Goal: Task Accomplishment & Management: Complete application form

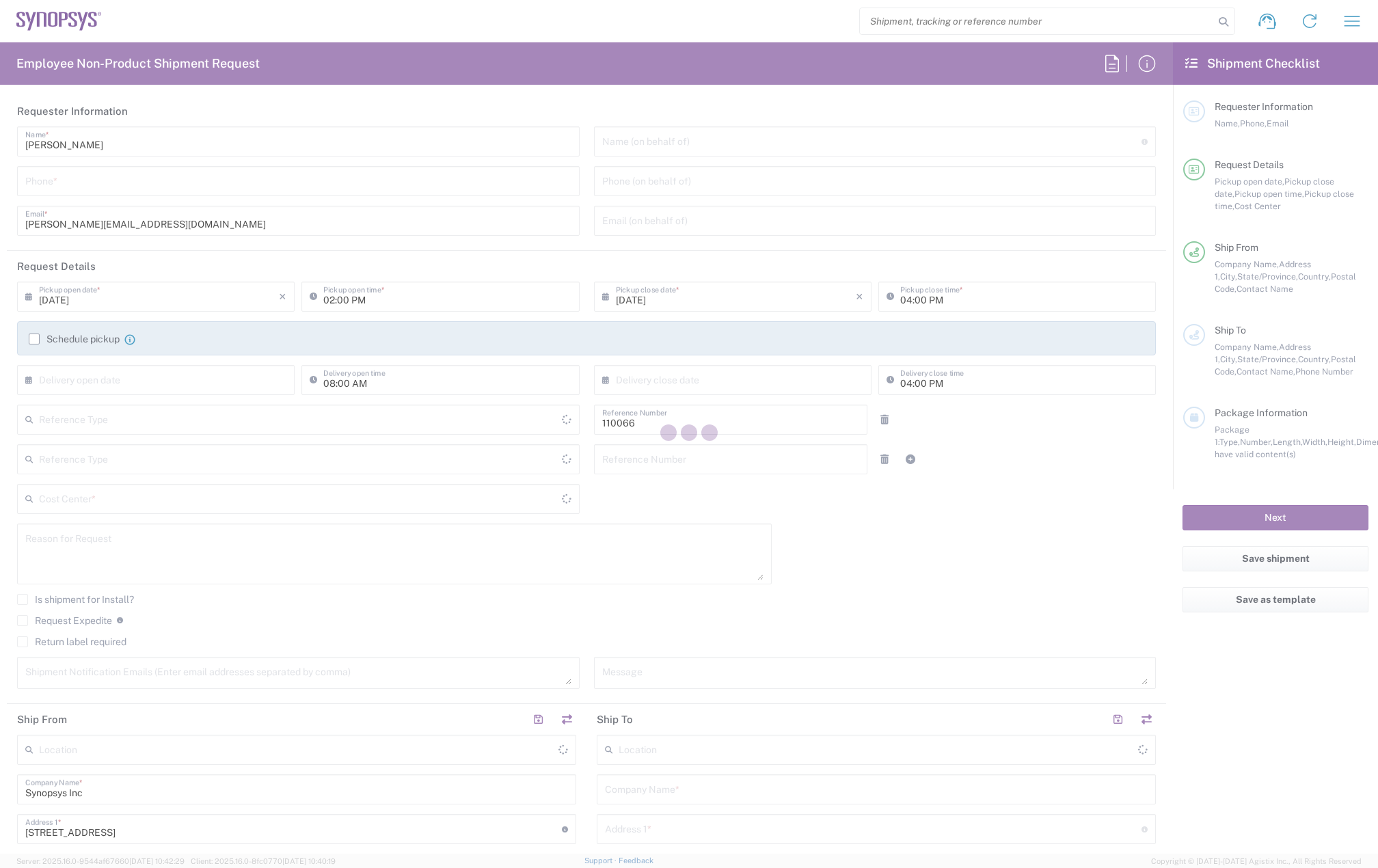
type input "Department"
type input "[US_STATE]"
type input "Delivered at Place"
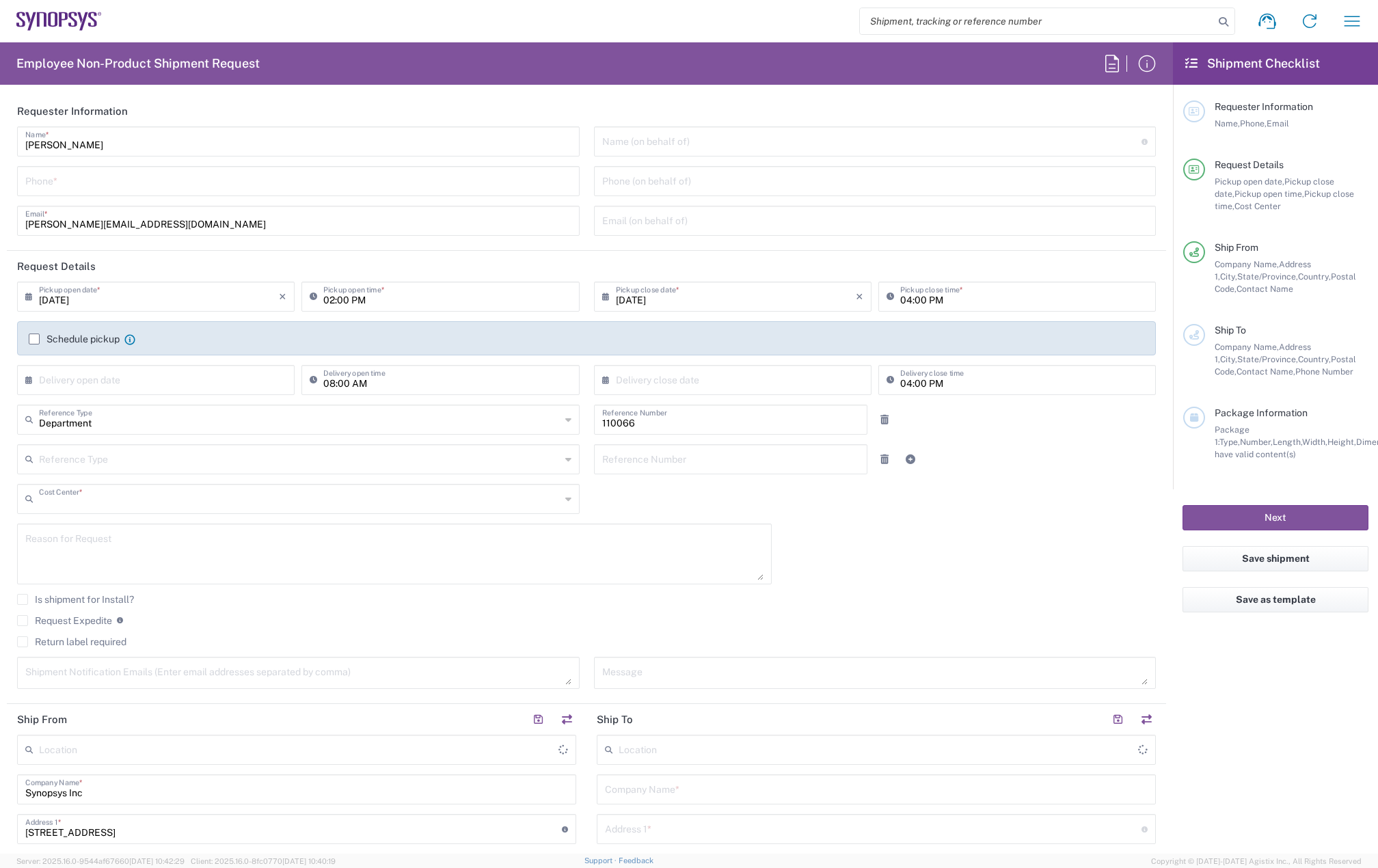
type input "US01, CIO, IT, ESS2 110066"
type input "[GEOGRAPHIC_DATA]"
click at [56, 179] on input "tel" at bounding box center [298, 180] width 546 height 24
type input "781"
type input "Marlboro US04"
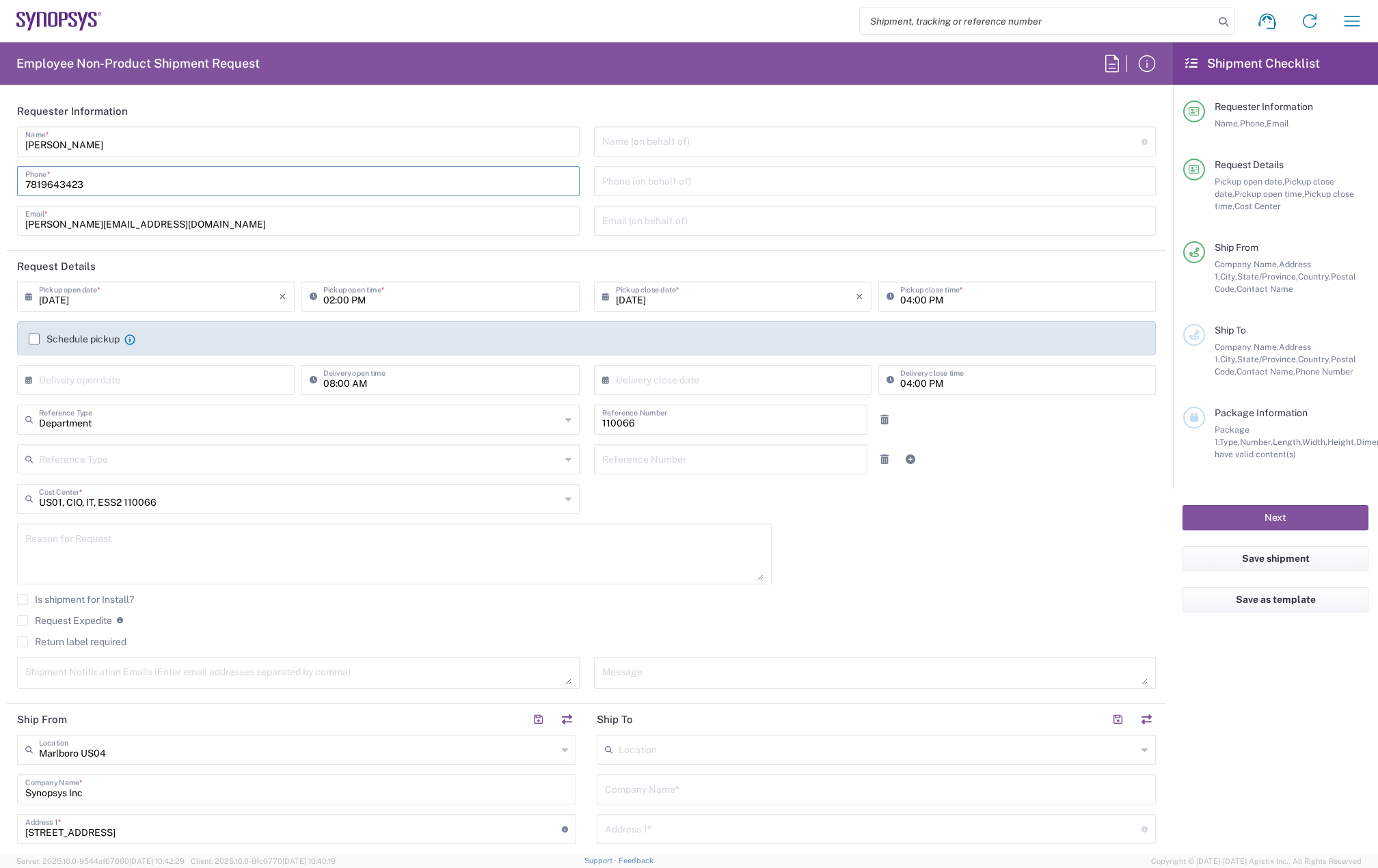
type input "7819643423"
click at [34, 341] on label "Schedule pickup" at bounding box center [74, 340] width 91 height 11
click at [34, 339] on input "Schedule pickup" at bounding box center [34, 339] width 0 height 0
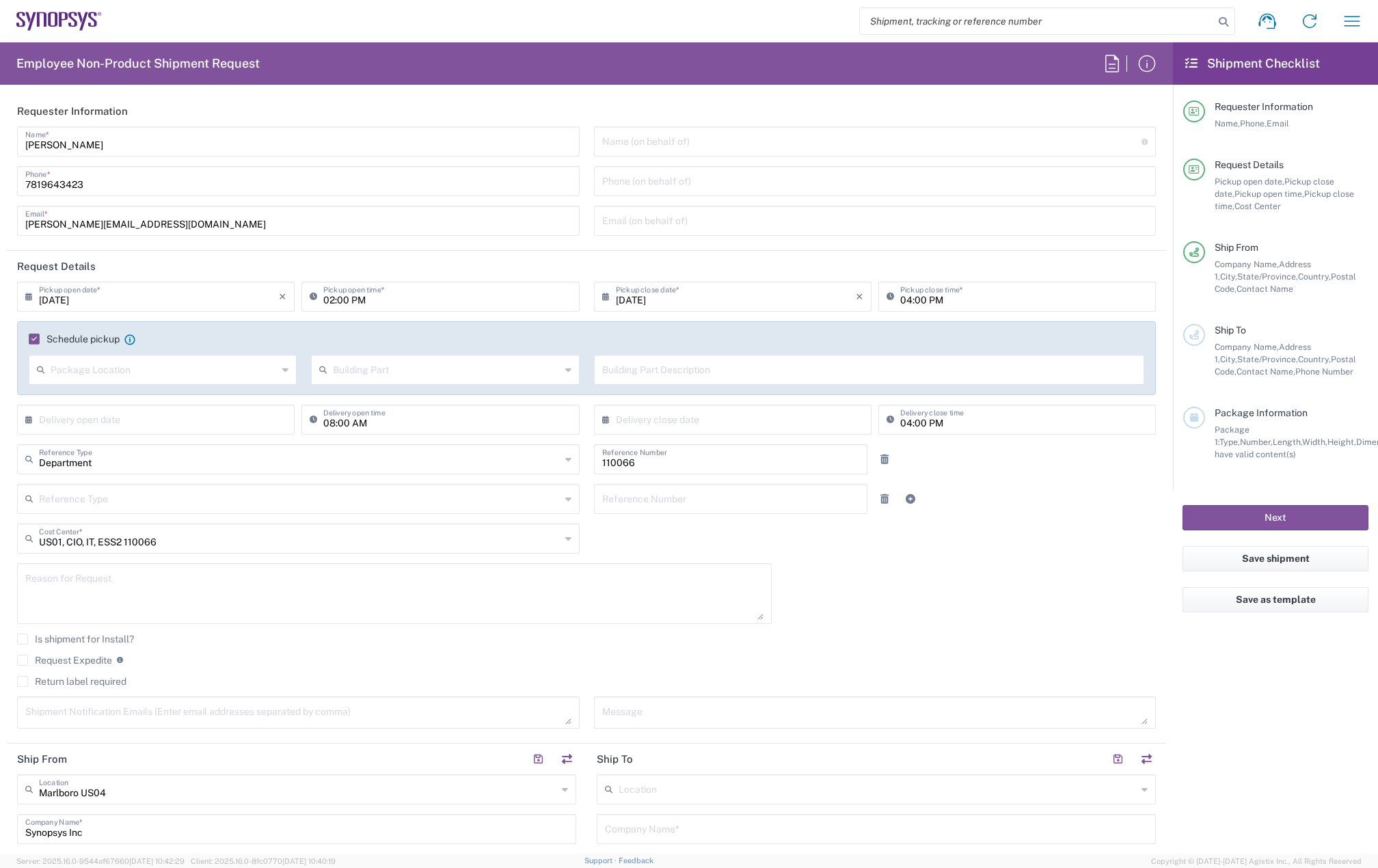
click at [900, 295] on input "04:00 PM" at bounding box center [1023, 295] width 247 height 24
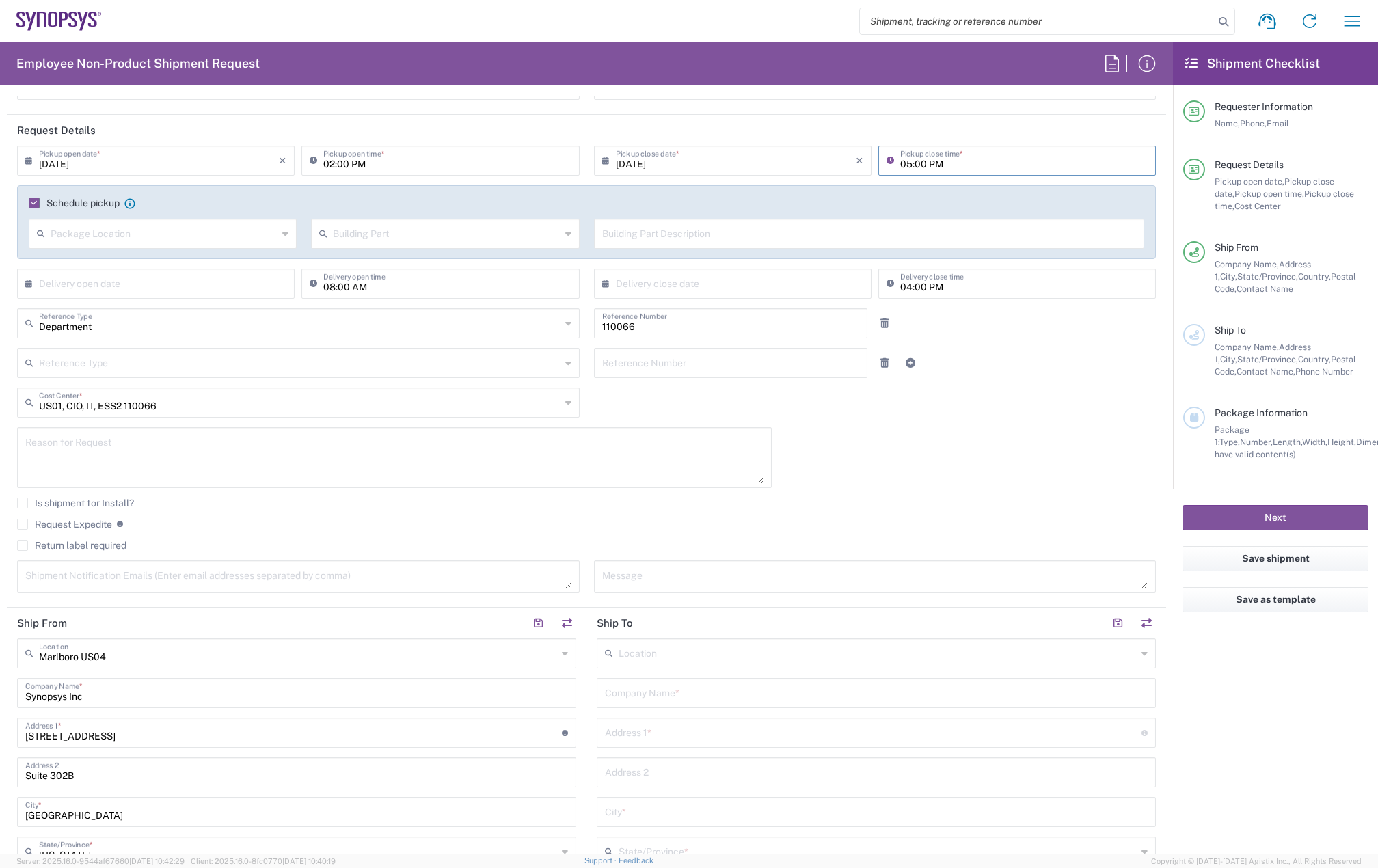
scroll to position [136, 0]
type input "05:00 PM"
click at [112, 455] on textarea at bounding box center [395, 457] width 738 height 53
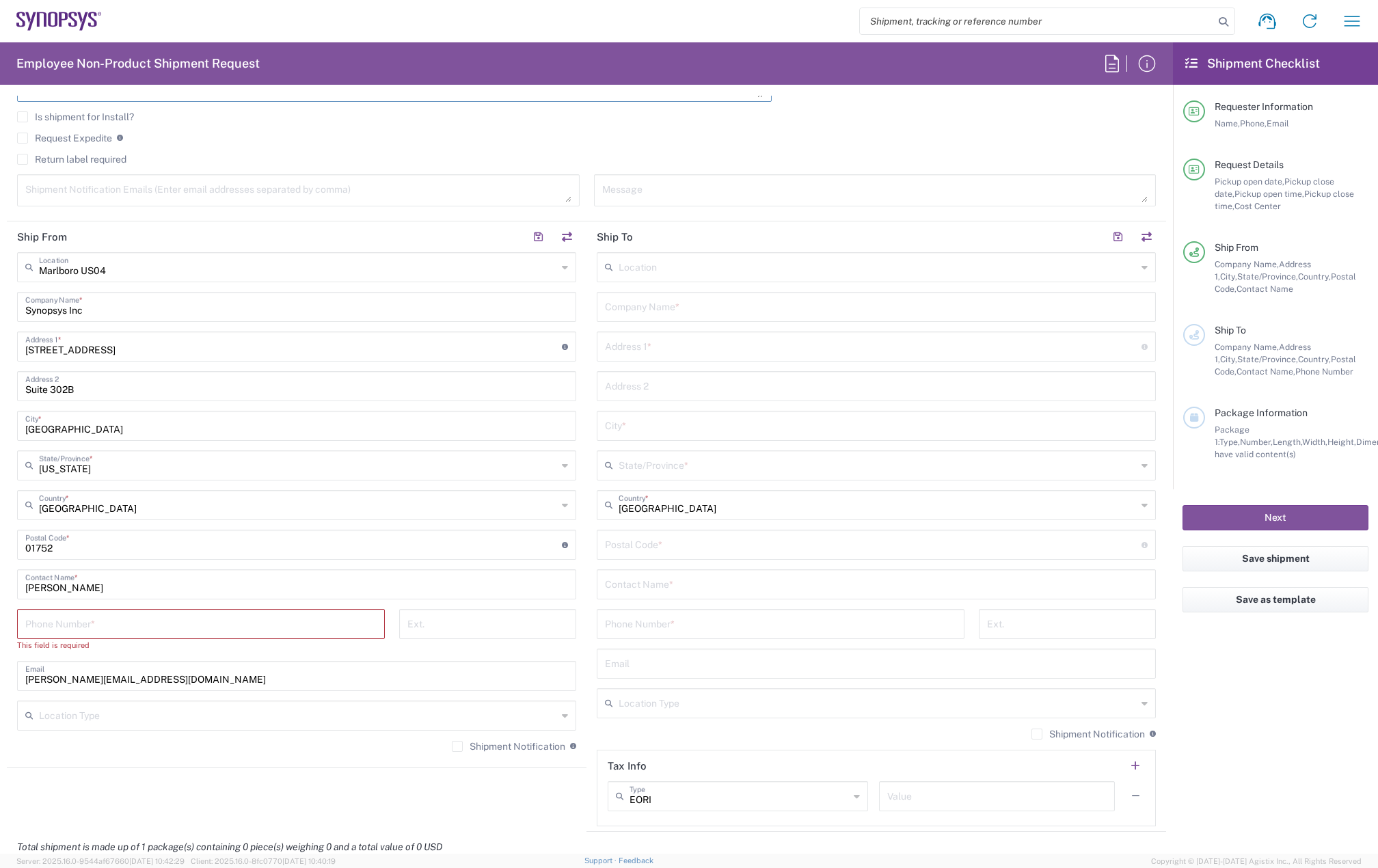
scroll to position [547, 0]
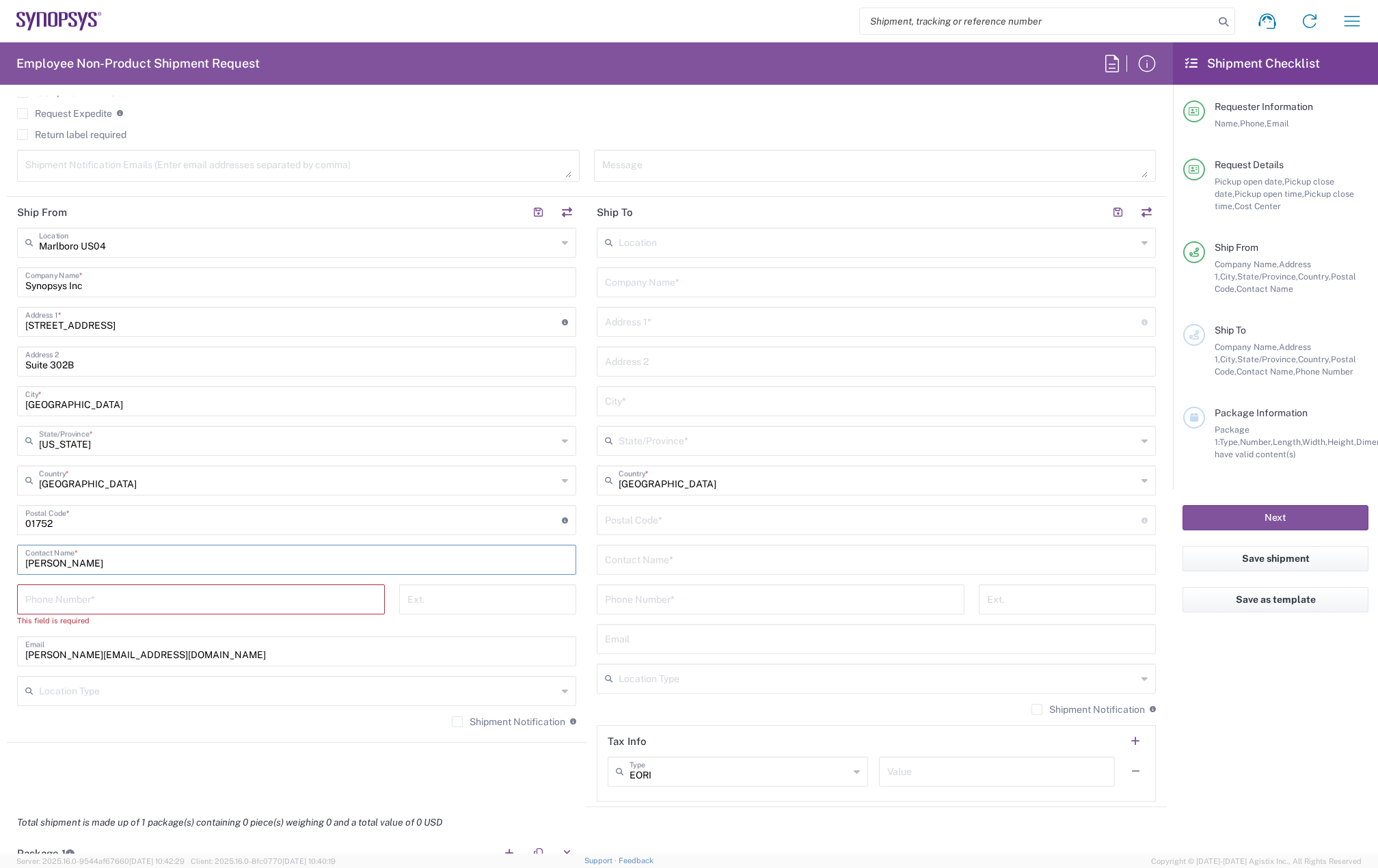
drag, startPoint x: 127, startPoint y: 558, endPoint x: -4, endPoint y: 548, distance: 131.4
click at [0, 548] on html "Shipment request Shipment tracking Employee non-product shipment request My shi…" at bounding box center [689, 434] width 1378 height 868
paste input "[PERSON_NAME]"
type input "[PERSON_NAME]"
click at [136, 605] on input "tel" at bounding box center [201, 598] width 351 height 24
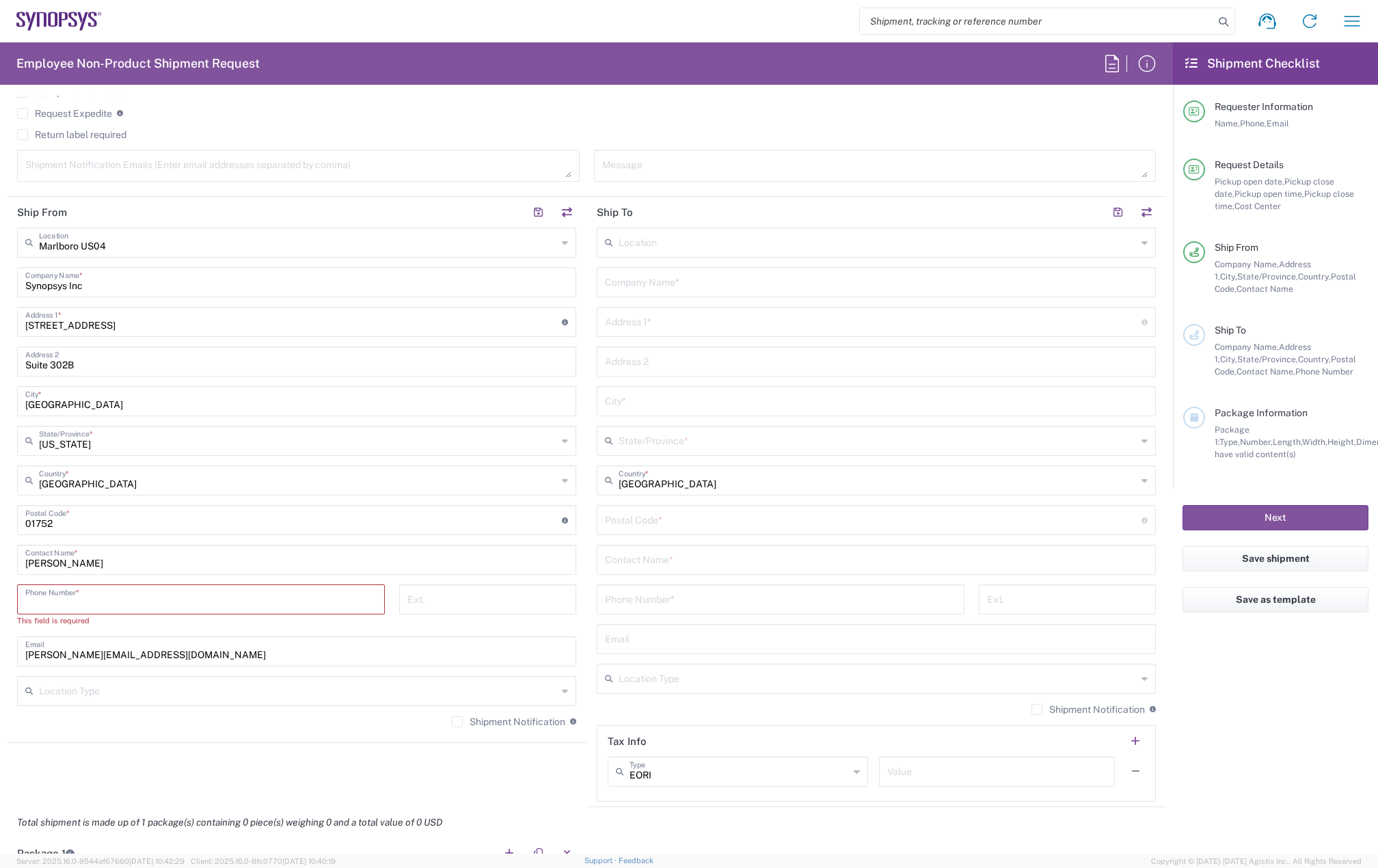
paste input "[PHONE_NUMBER]"
click at [77, 601] on input "[PHONE_NUMBER]" at bounding box center [201, 598] width 351 height 24
type input "7815283178"
drag, startPoint x: 165, startPoint y: 642, endPoint x: 24, endPoint y: 644, distance: 141.0
click at [25, 644] on div "[PERSON_NAME][EMAIL_ADDRESS][DOMAIN_NAME] Email" at bounding box center [296, 640] width 559 height 30
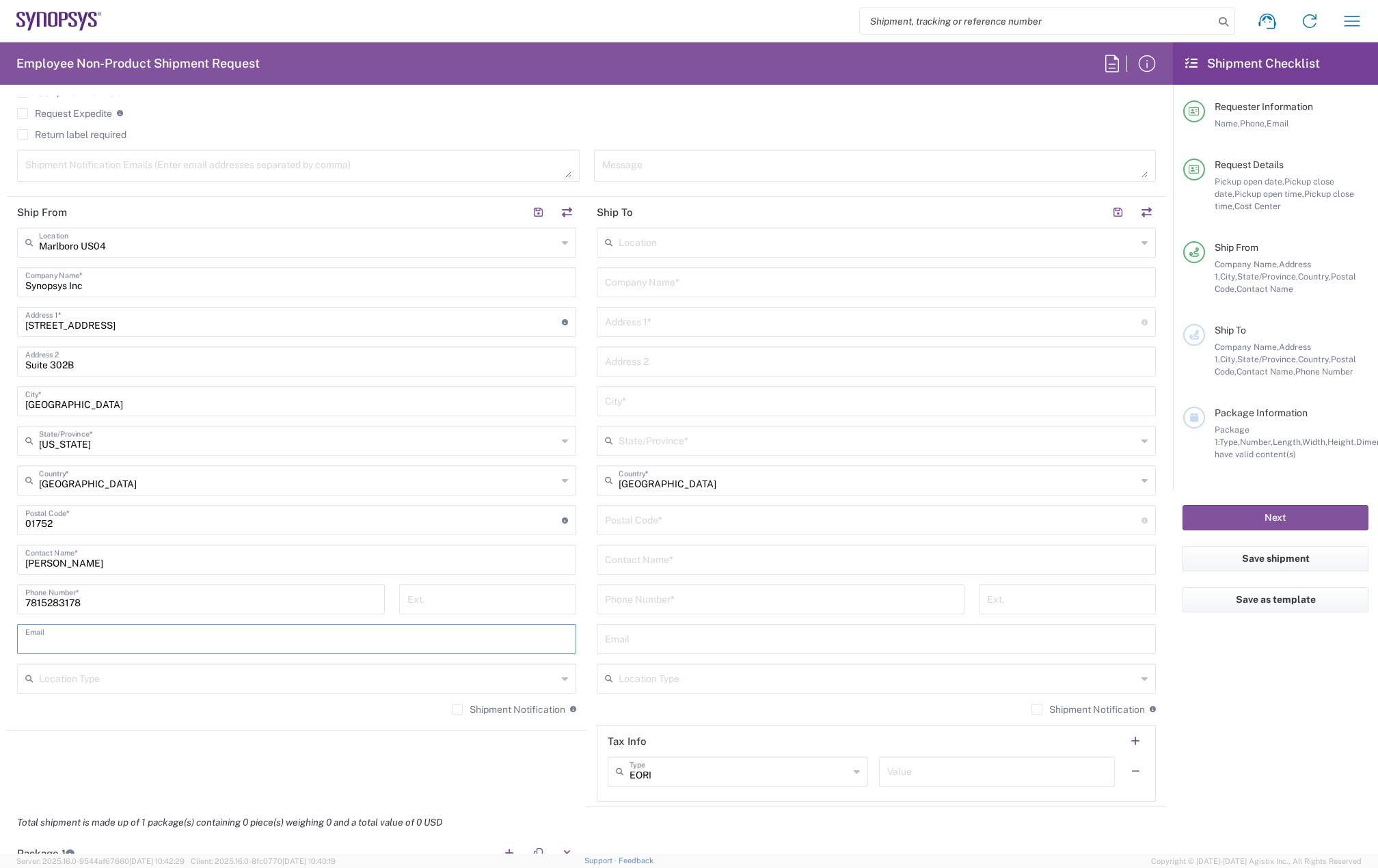
paste input "[EMAIL_ADDRESS][DOMAIN_NAME]"
type input "[EMAIL_ADDRESS][DOMAIN_NAME]"
click at [106, 163] on textarea at bounding box center [298, 166] width 546 height 24
click at [651, 290] on input "text" at bounding box center [876, 281] width 543 height 24
type input "Synopsys, Inc"
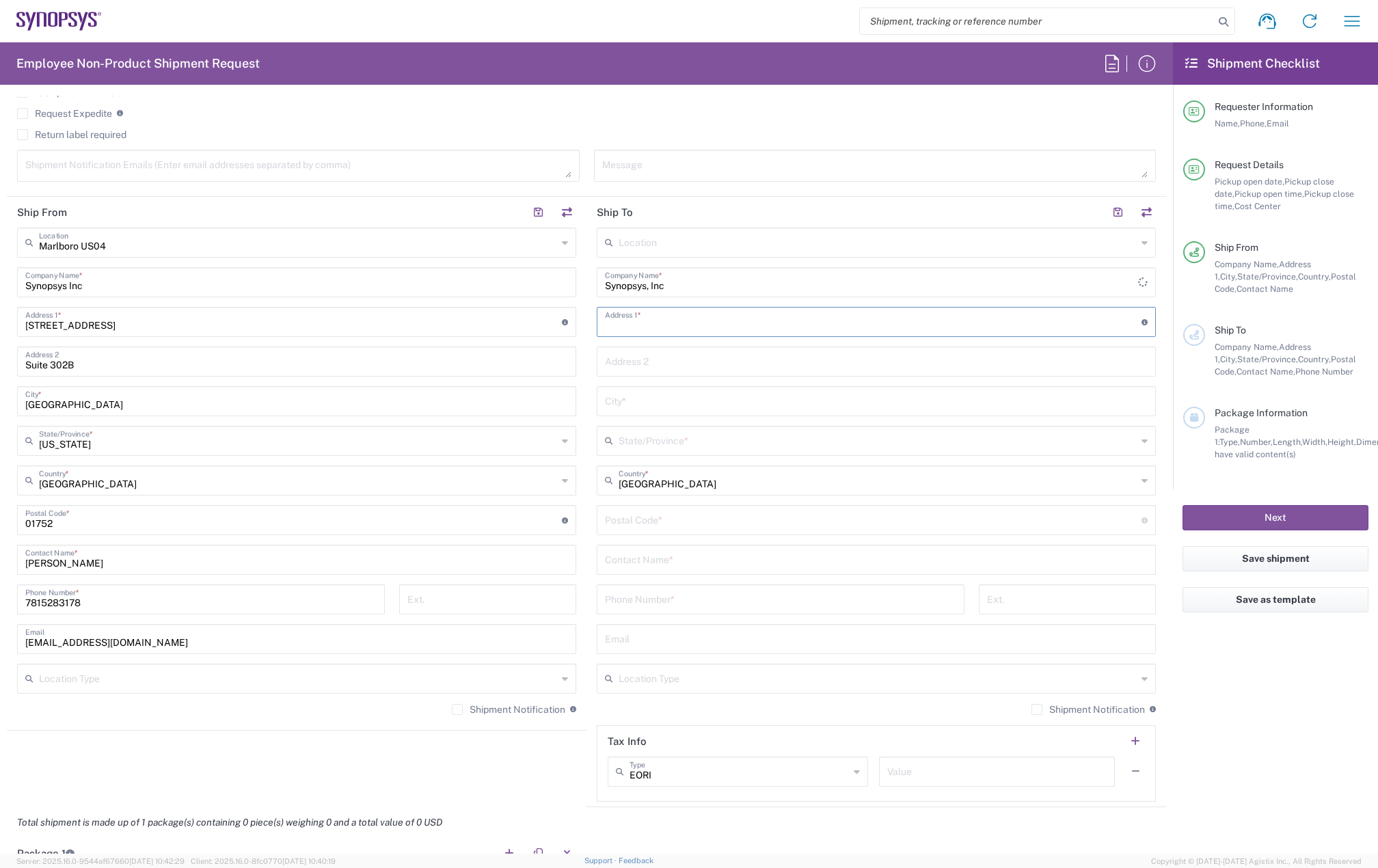
click at [635, 326] on input "text" at bounding box center [873, 321] width 537 height 24
drag, startPoint x: 650, startPoint y: 323, endPoint x: 547, endPoint y: 324, distance: 103.0
click at [547, 324] on div "Ship From [GEOGRAPHIC_DATA] [GEOGRAPHIC_DATA] Location [GEOGRAPHIC_DATA] [GEOGR…" at bounding box center [586, 502] width 1159 height 611
paste input "Electra Dr"
type input "3143 Electra Dr"
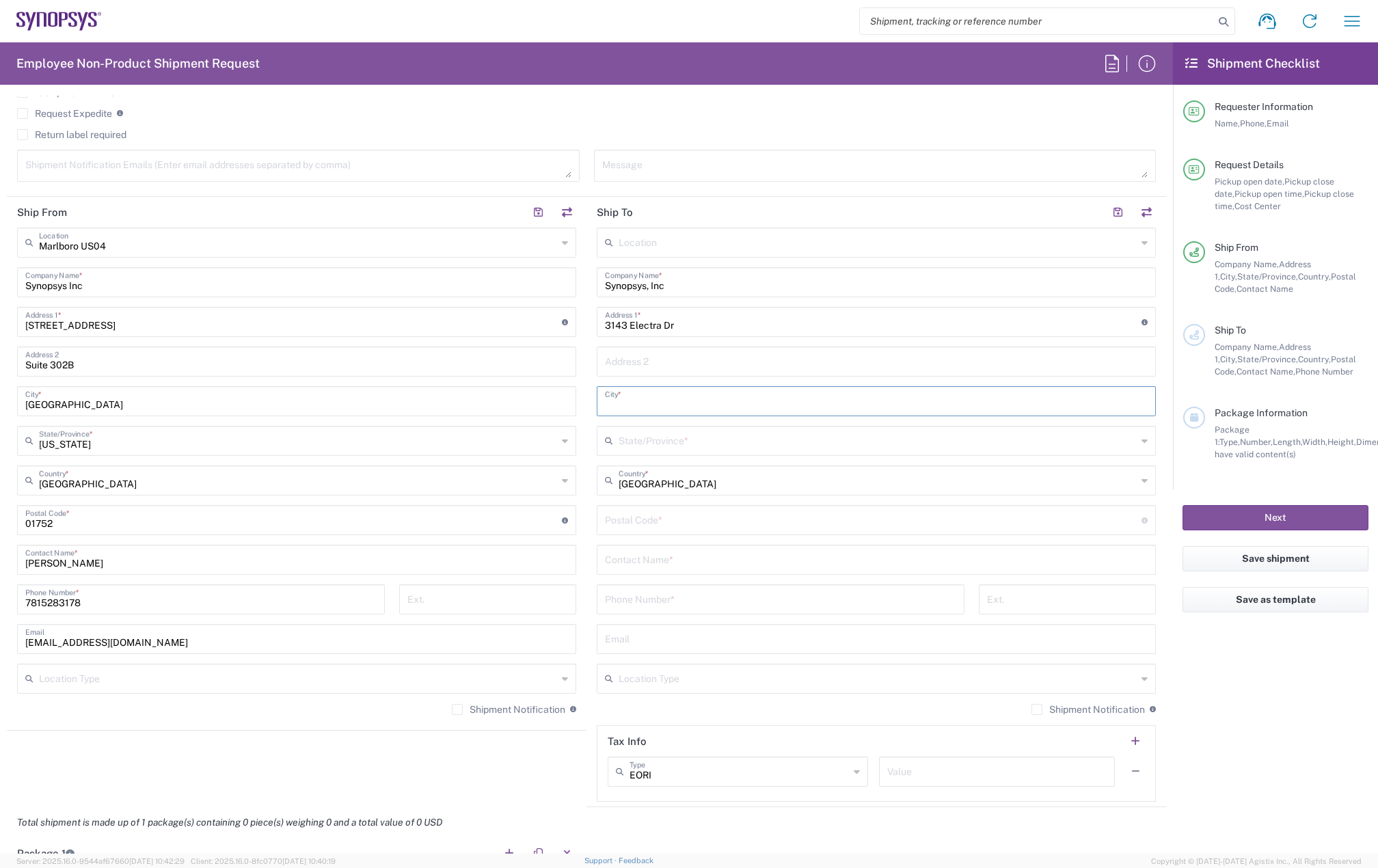
click at [640, 389] on input "text" at bounding box center [876, 399] width 543 height 24
paste input "[US_STATE][GEOGRAPHIC_DATA]"
type input "[US_STATE][GEOGRAPHIC_DATA]"
click at [652, 436] on input "text" at bounding box center [878, 439] width 519 height 24
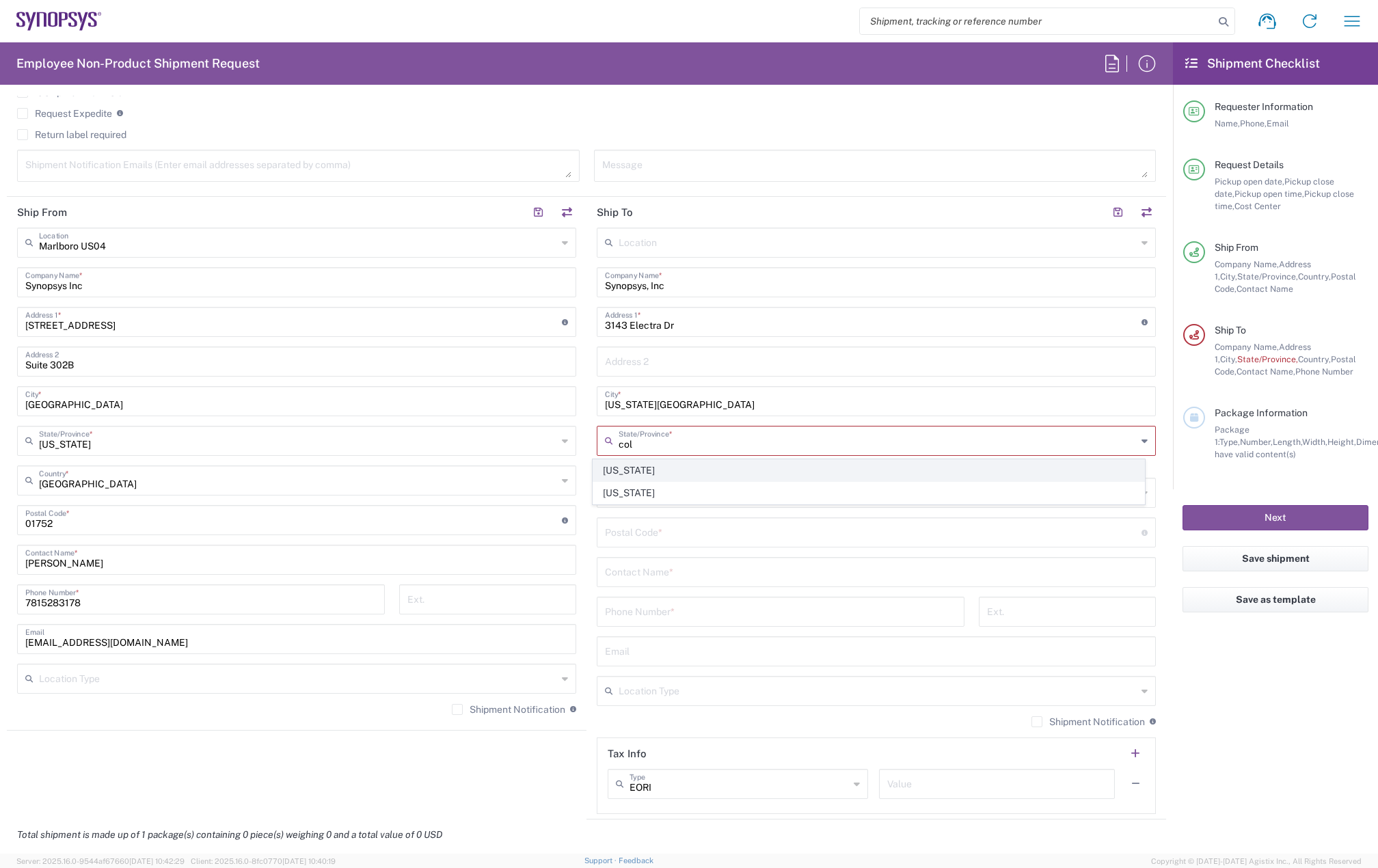
click at [655, 466] on span "[US_STATE]" at bounding box center [869, 470] width 552 height 21
type input "[US_STATE]"
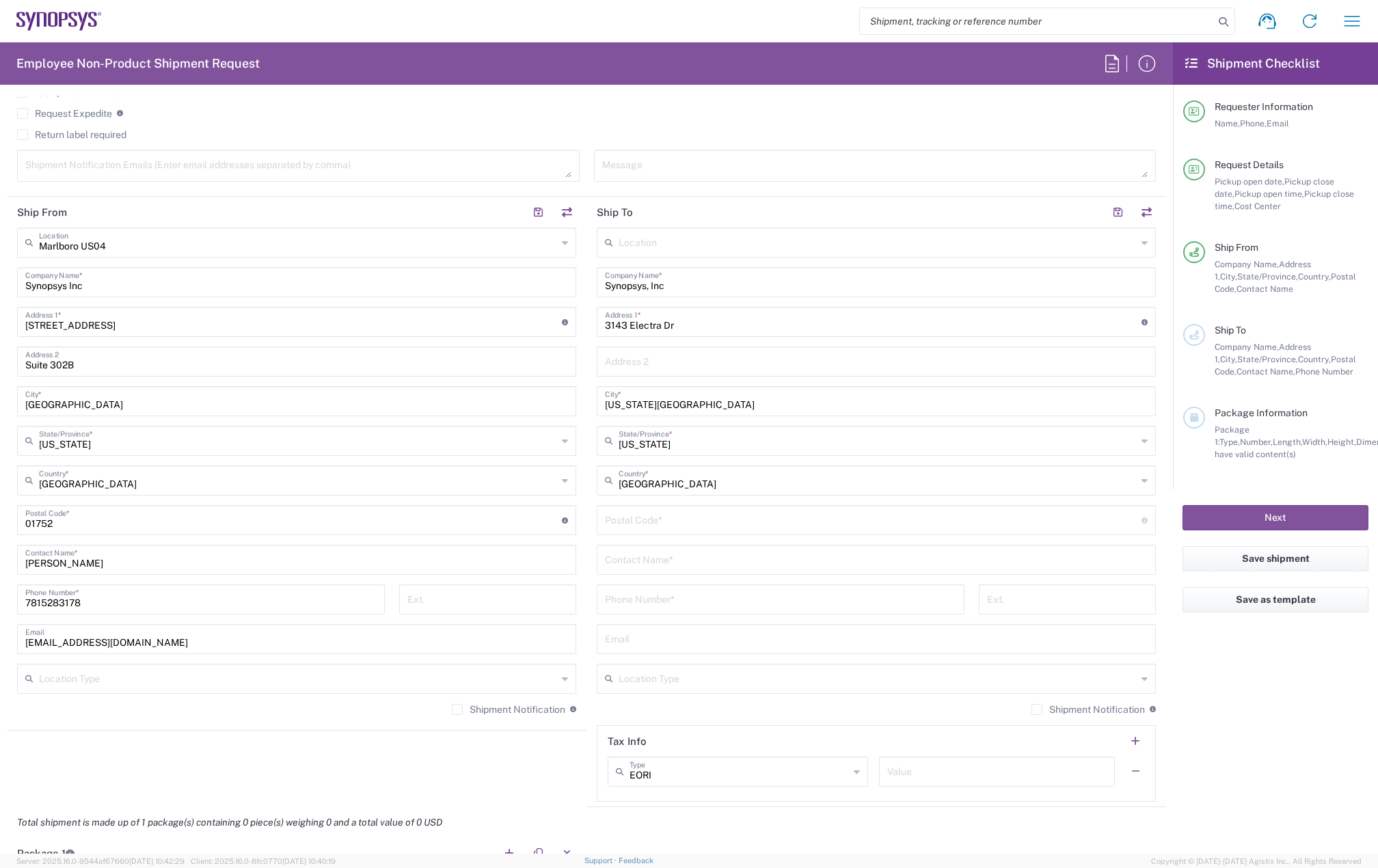
click at [656, 517] on input "undefined" at bounding box center [873, 519] width 537 height 24
click at [628, 508] on input "undefined" at bounding box center [873, 519] width 537 height 24
paste input "80906"
type input "80906"
click at [661, 558] on input "text" at bounding box center [876, 558] width 543 height 24
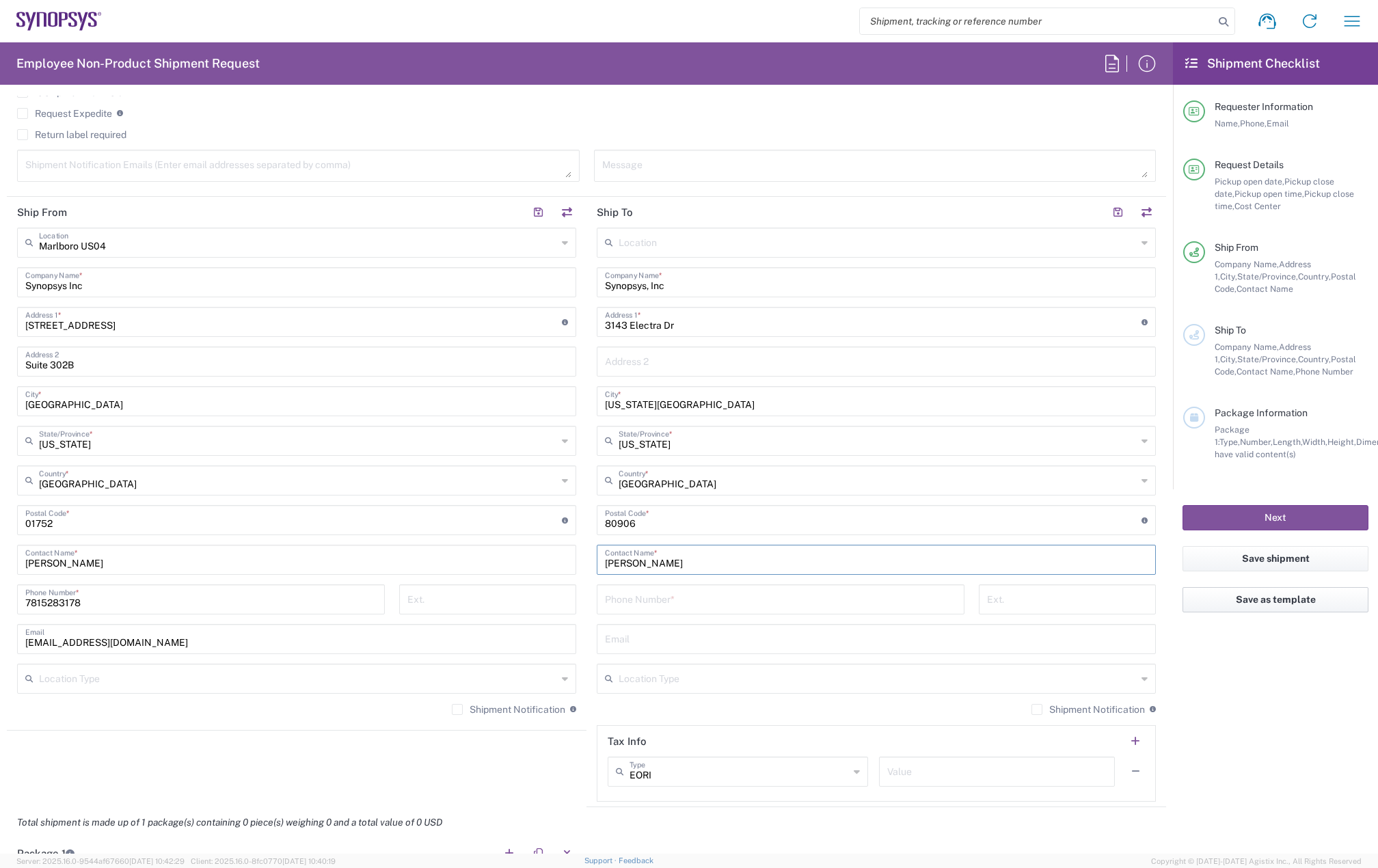
type input "[PERSON_NAME]"
click at [626, 605] on input "tel" at bounding box center [780, 598] width 351 height 24
type input "7193948818"
click at [681, 639] on input "text" at bounding box center [876, 638] width 543 height 24
type input "[EMAIL_ADDRESS][DOMAIN_NAME]"
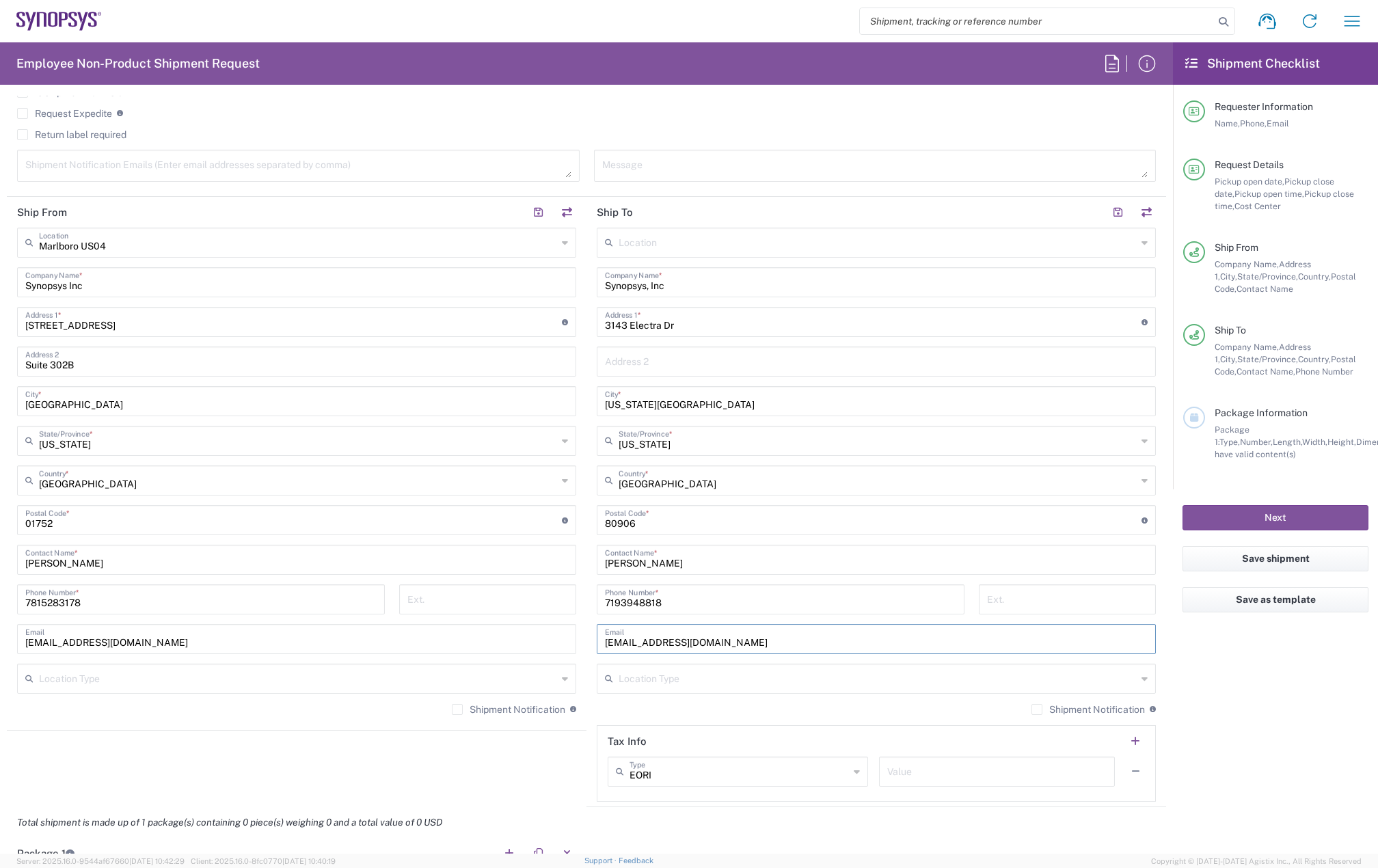
click at [1032, 708] on label "Shipment Notification" at bounding box center [1088, 710] width 114 height 11
click at [1037, 710] on input "Shipment Notification" at bounding box center [1037, 710] width 0 height 0
click at [451, 705] on label "Shipment Notification" at bounding box center [508, 710] width 114 height 11
click at [457, 710] on input "Shipment Notification" at bounding box center [457, 710] width 0 height 0
click at [144, 167] on textarea at bounding box center [298, 166] width 546 height 24
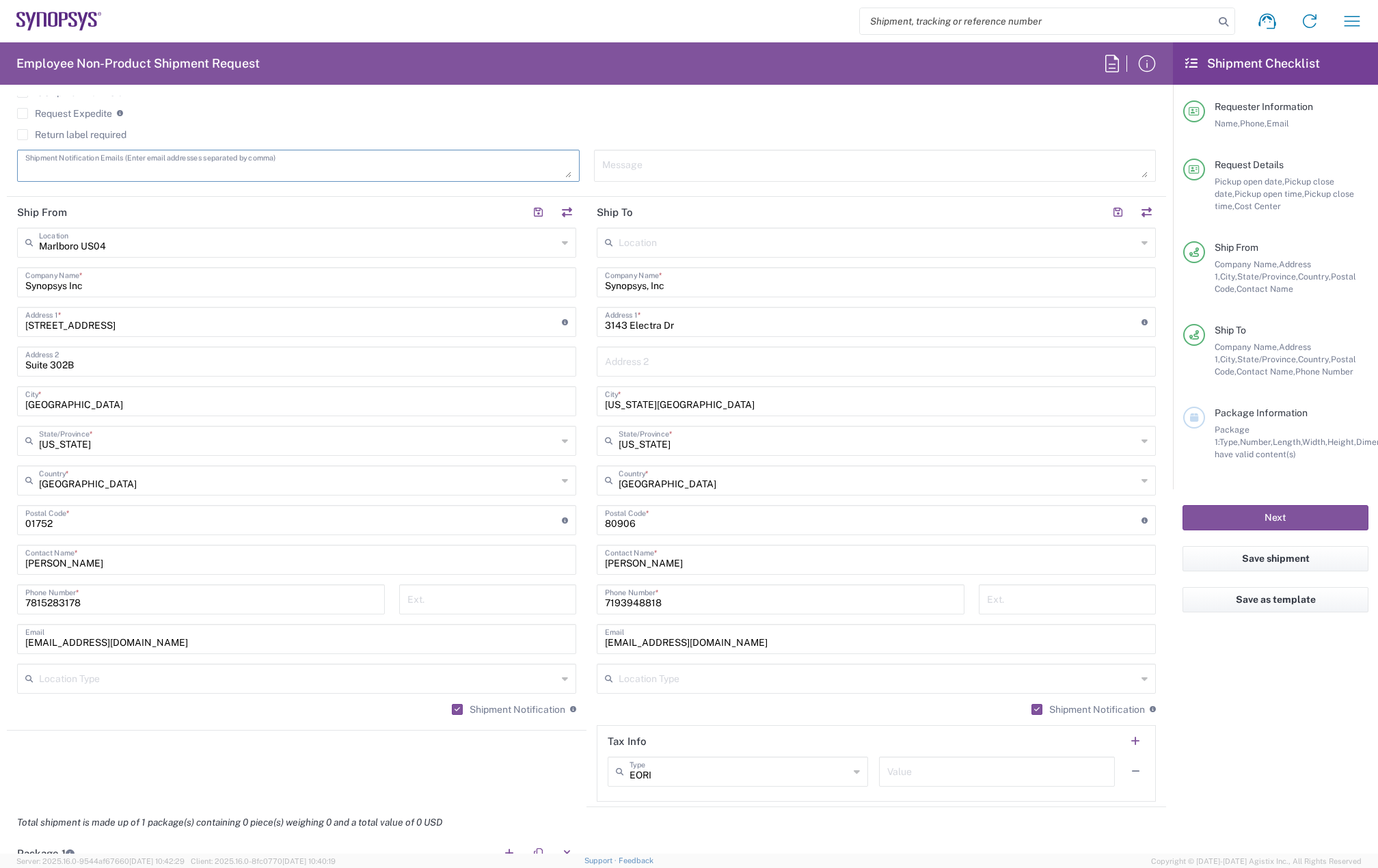
paste textarea "[EMAIL_ADDRESS][DOMAIN_NAME]"
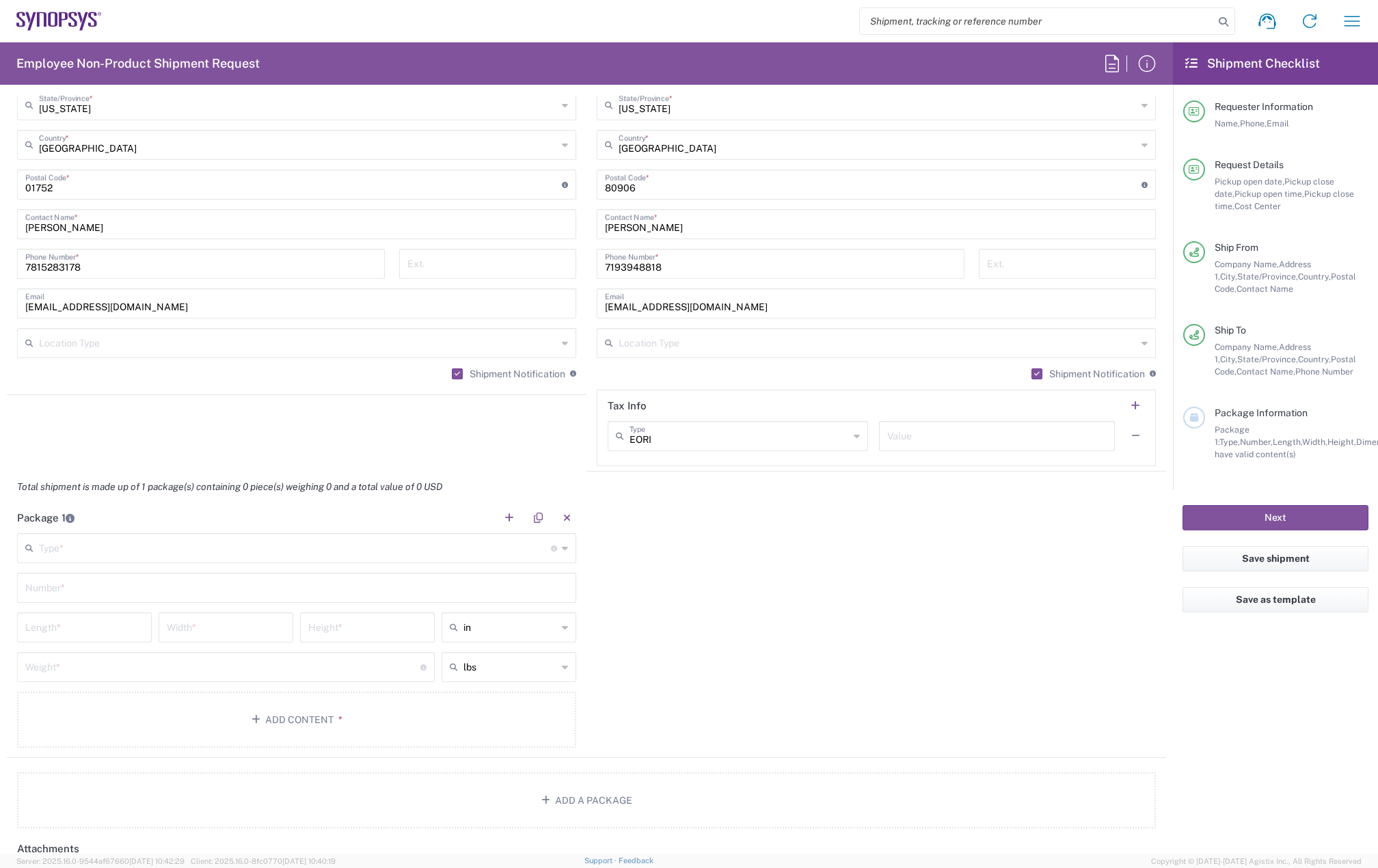
scroll to position [957, 0]
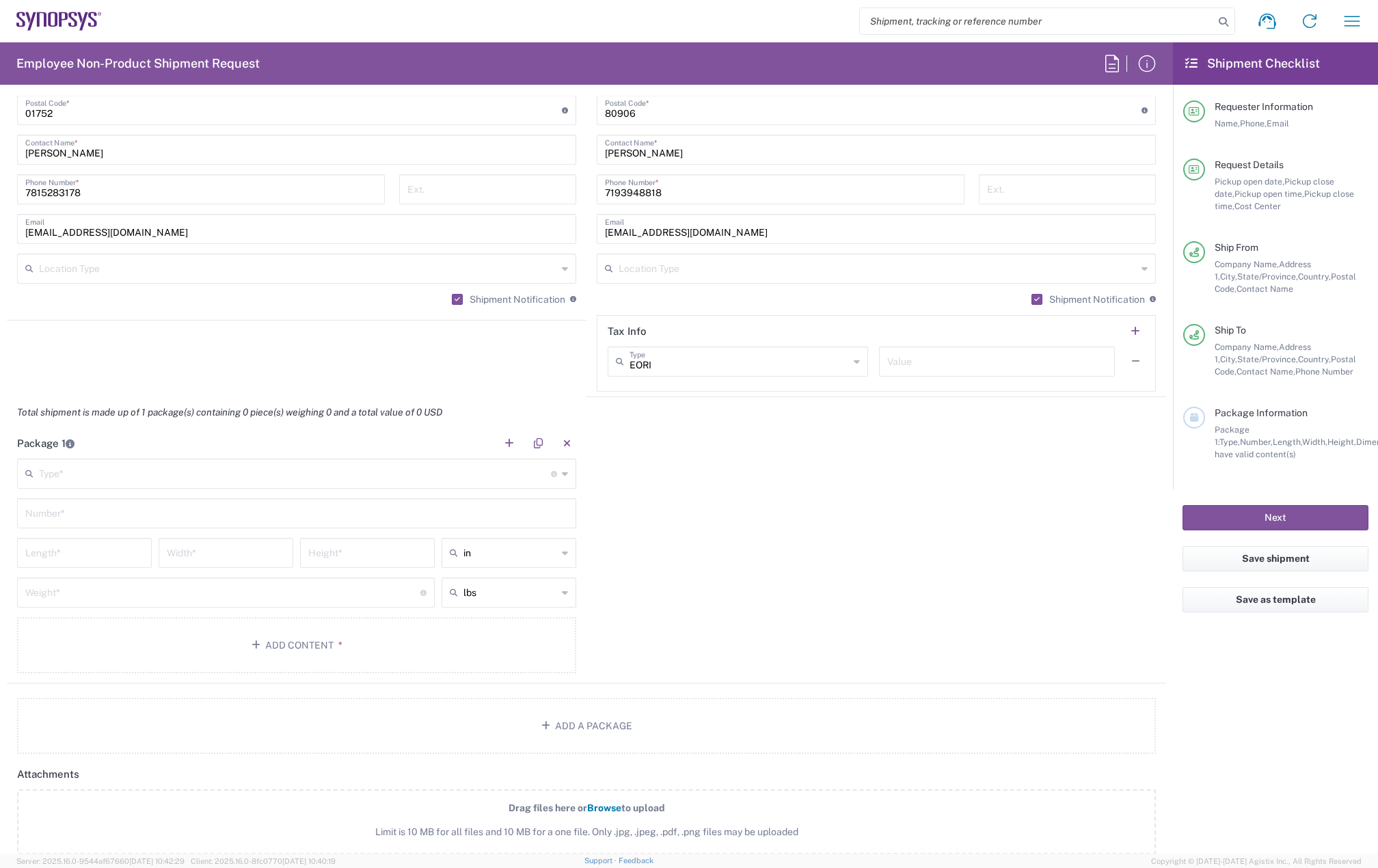
type textarea "[EMAIL_ADDRESS][DOMAIN_NAME]"
click at [314, 471] on input "text" at bounding box center [294, 472] width 512 height 24
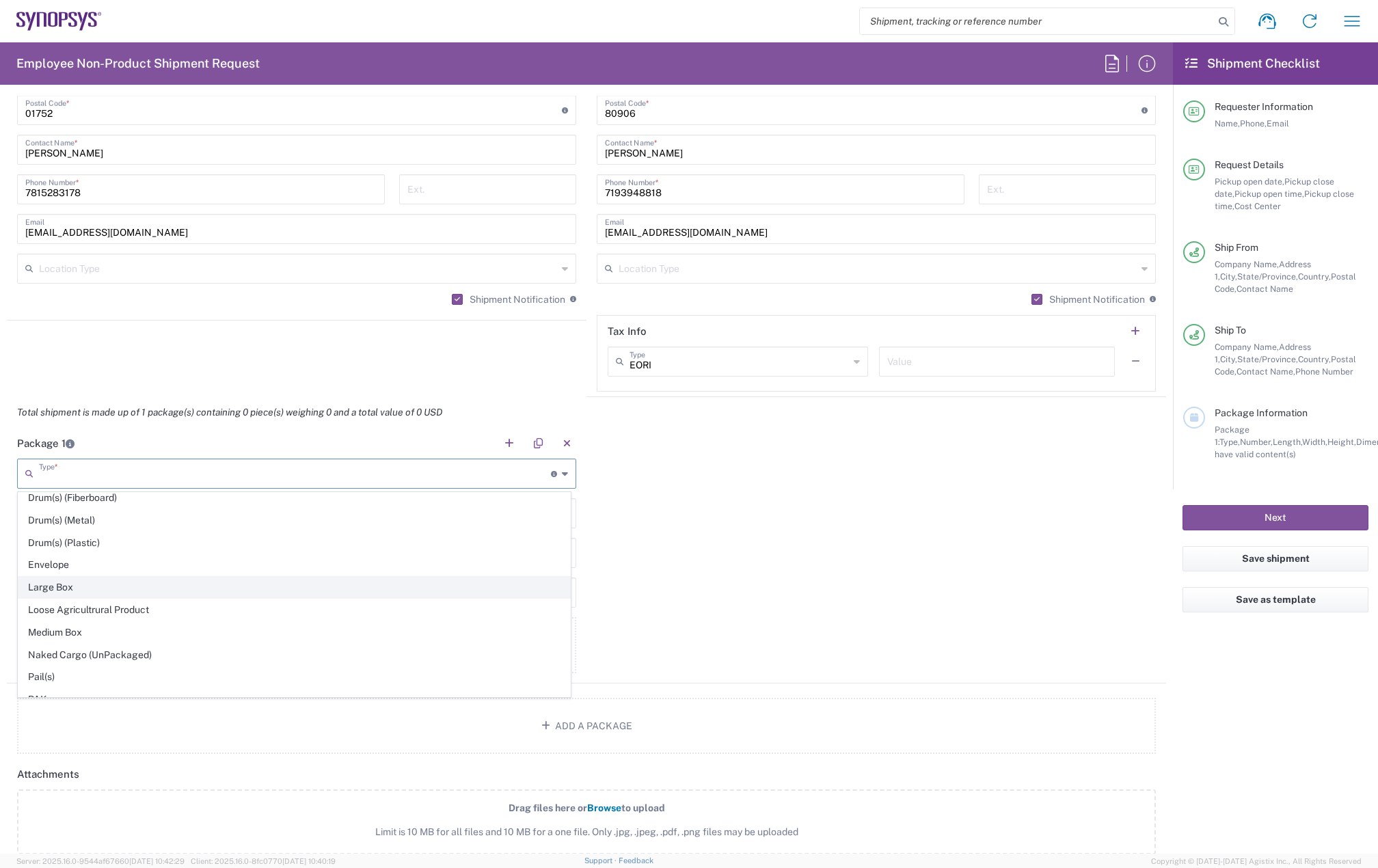
click at [82, 579] on span "Large Box" at bounding box center [294, 588] width 552 height 21
type input "Large Box"
type input "17.5"
type input "12.5"
type input "3"
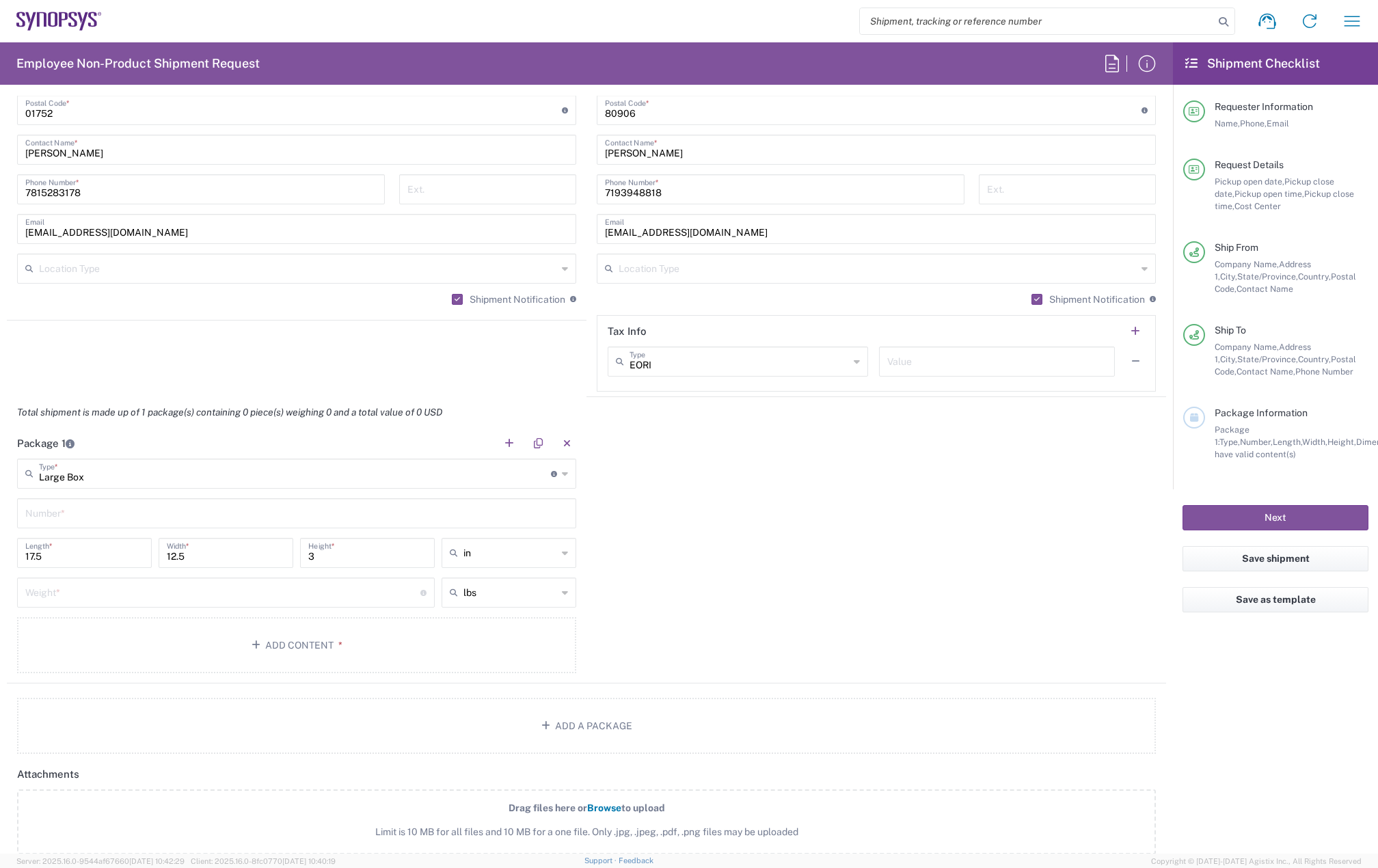
click at [61, 519] on input "text" at bounding box center [297, 512] width 543 height 24
type input "1"
click at [70, 598] on input "number" at bounding box center [223, 592] width 396 height 24
type input "5"
click at [223, 639] on button "Add Content *" at bounding box center [296, 645] width 559 height 56
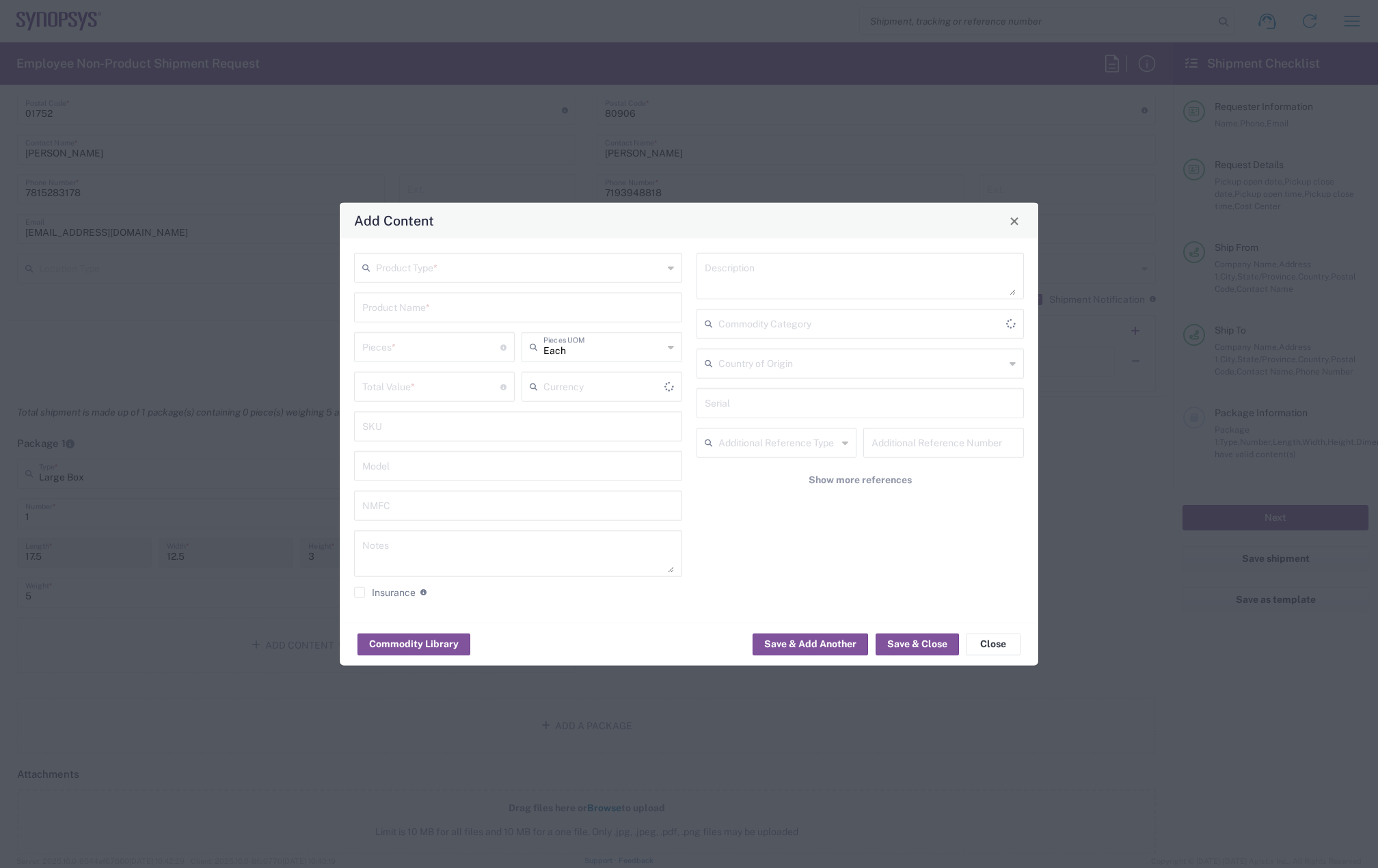
click at [393, 270] on input "text" at bounding box center [519, 266] width 287 height 24
type input "US Dollar"
click at [403, 314] on span "General Commodity" at bounding box center [519, 320] width 326 height 21
type input "General Commodity"
click at [402, 304] on input "text" at bounding box center [518, 306] width 311 height 24
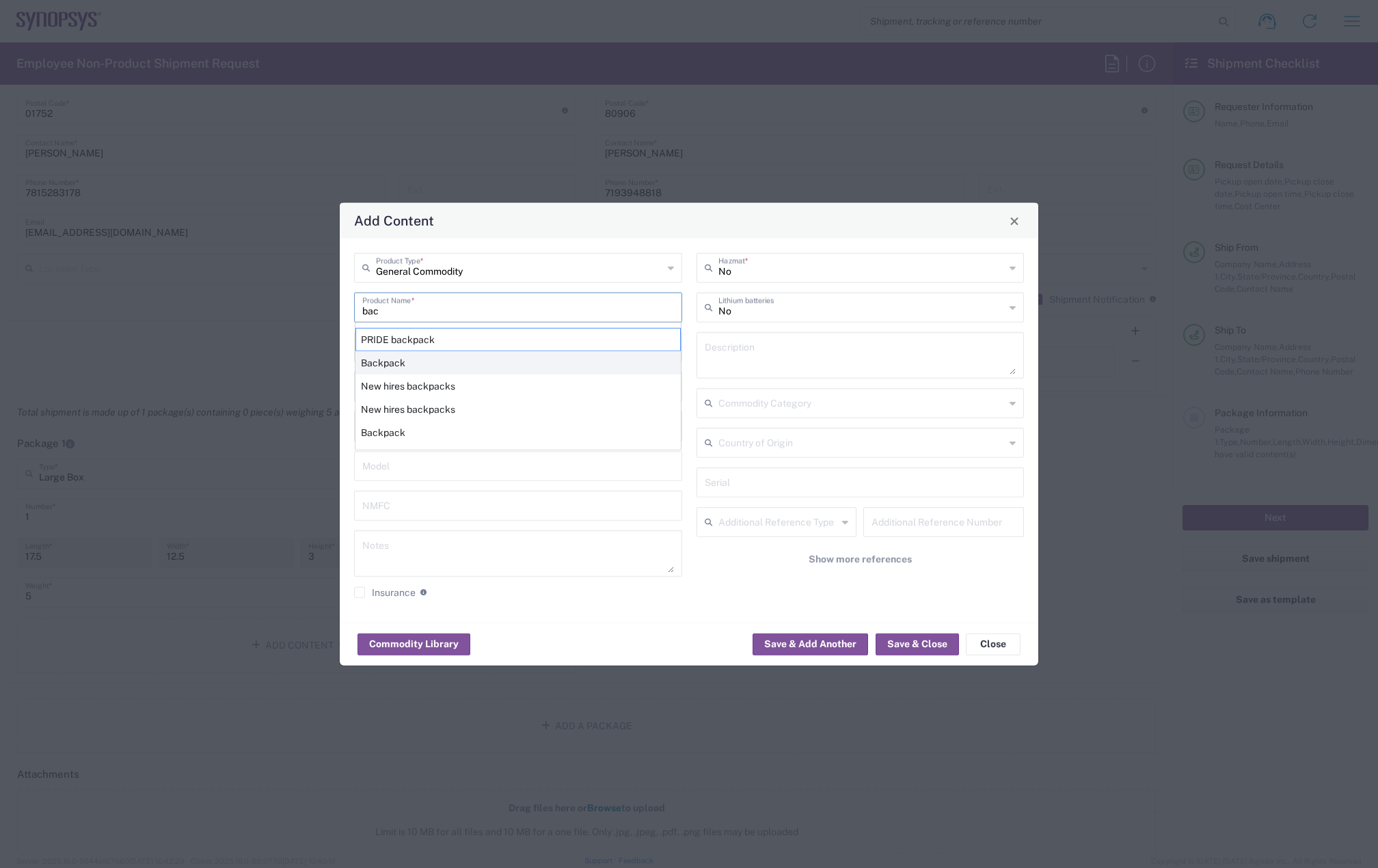
click at [402, 363] on div "Backpack" at bounding box center [519, 363] width 326 height 24
type input "Backpack"
click at [398, 353] on input "number" at bounding box center [432, 345] width 138 height 24
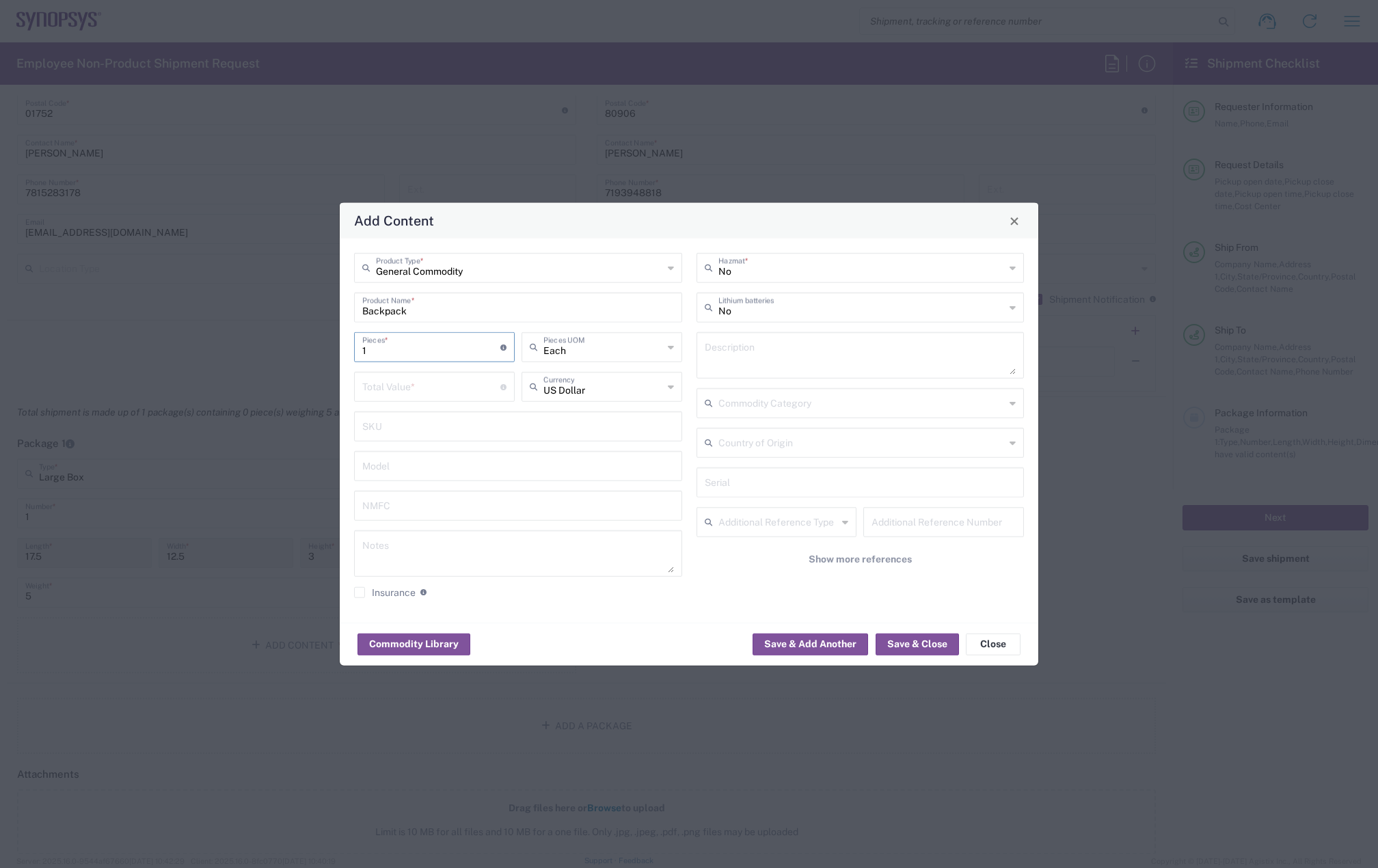
type input "1"
click at [405, 388] on input "number" at bounding box center [432, 385] width 138 height 24
type input "50"
click at [905, 642] on button "Save & Close" at bounding box center [917, 644] width 83 height 22
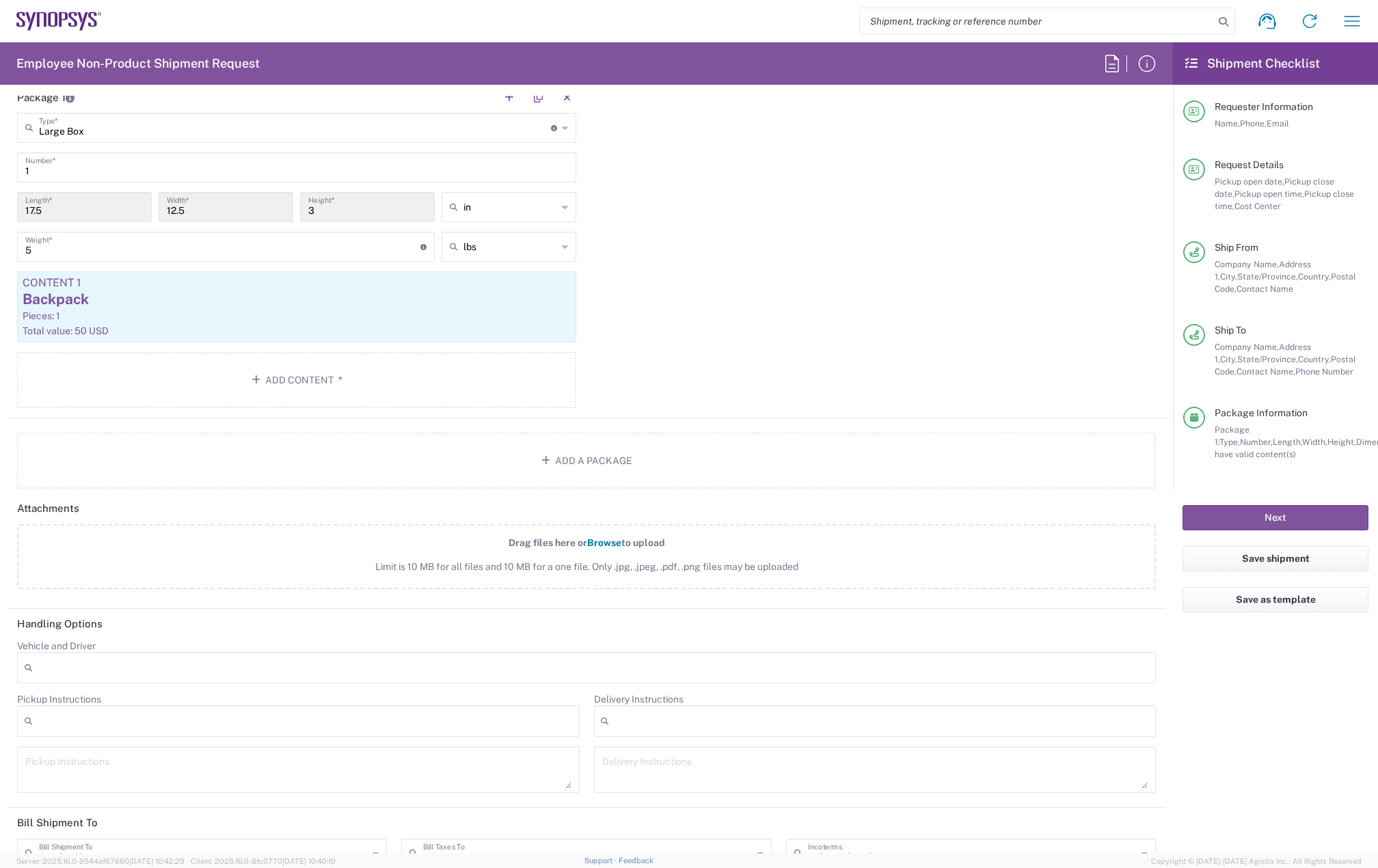
scroll to position [1368, 0]
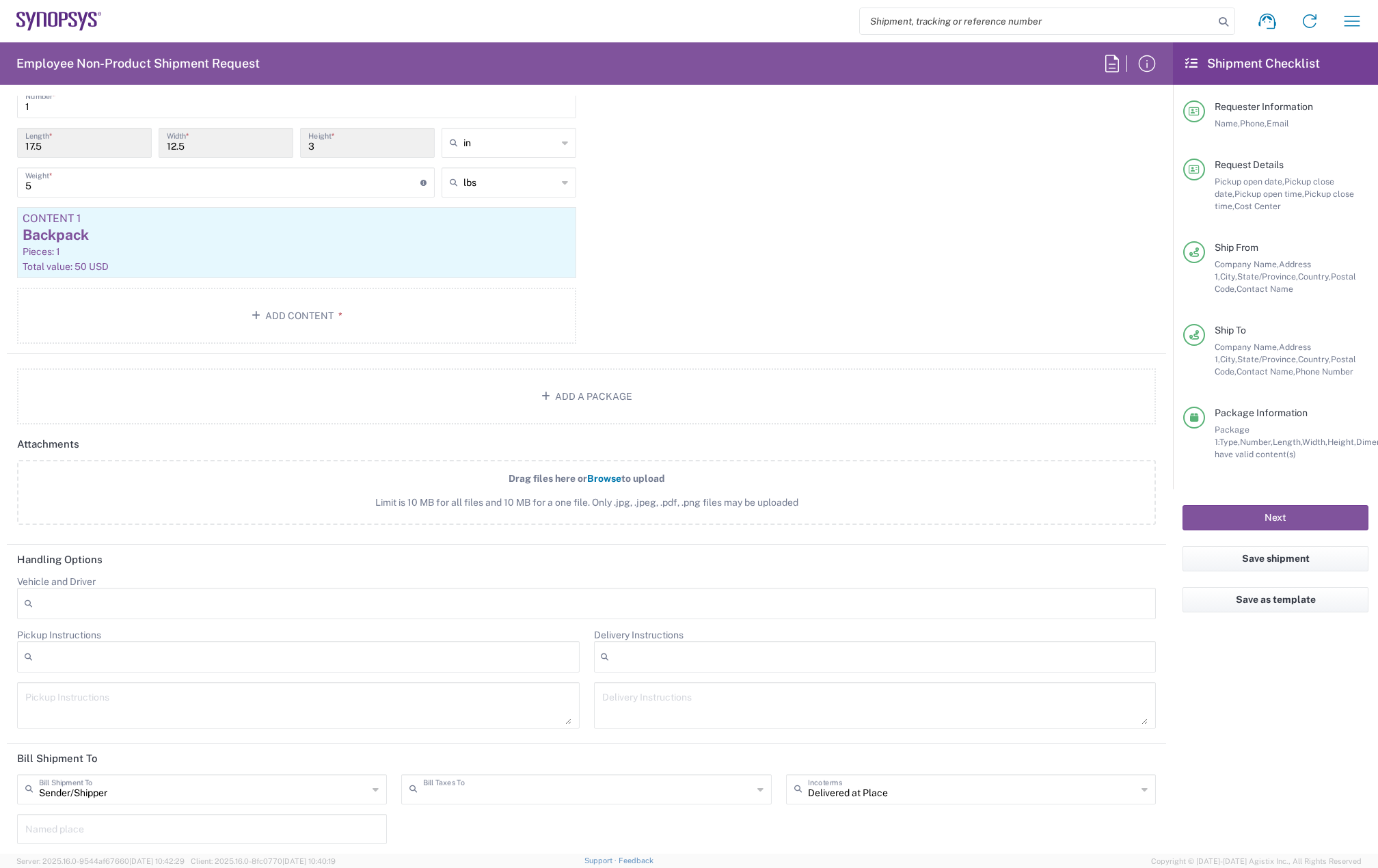
click at [490, 785] on input "text" at bounding box center [587, 788] width 328 height 24
click at [497, 735] on span "Sender/Shipper" at bounding box center [581, 740] width 363 height 21
type input "Sender/Shipper"
click at [1235, 514] on button "Next" at bounding box center [1276, 518] width 186 height 26
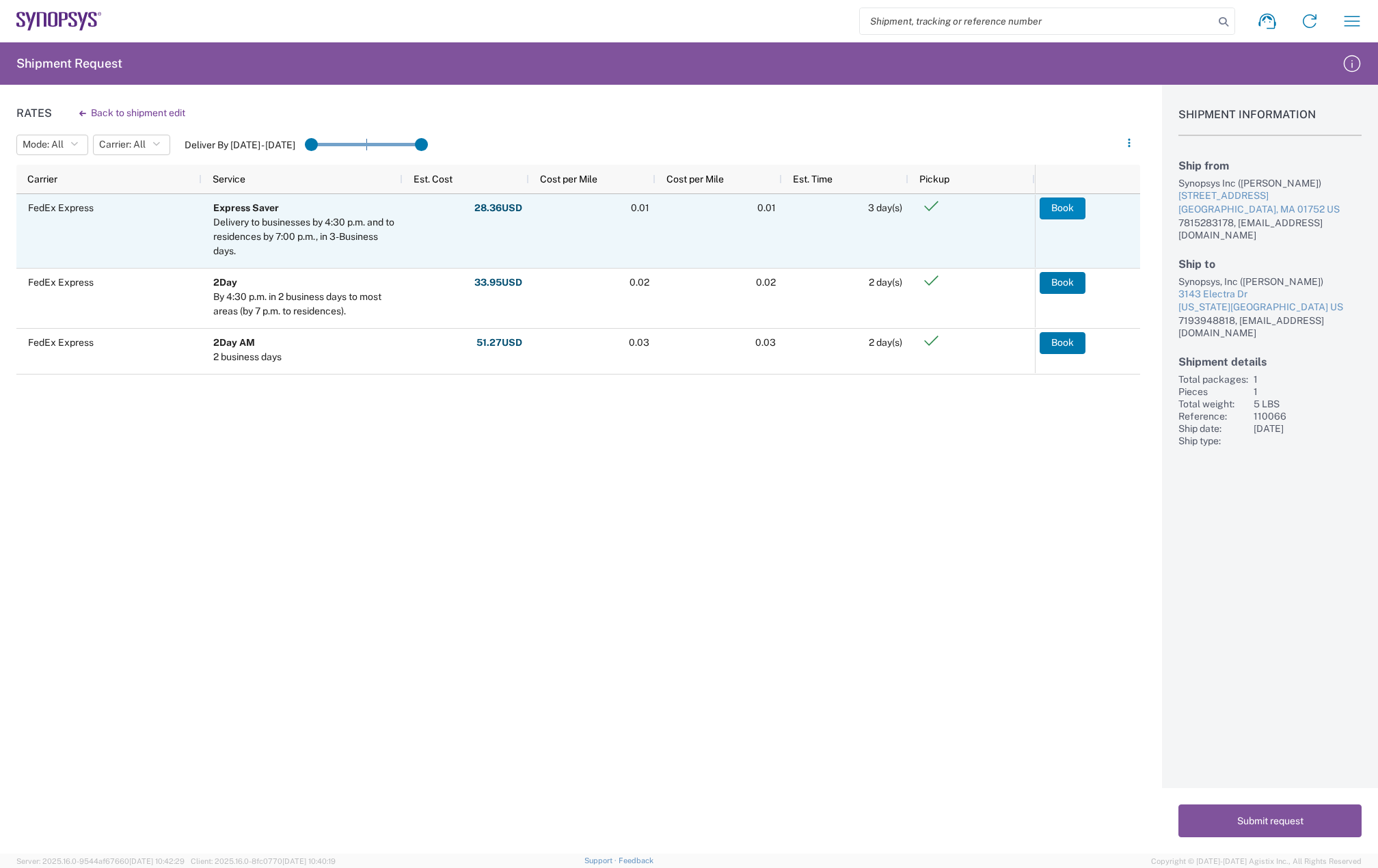
click at [1070, 209] on button "Book" at bounding box center [1063, 208] width 45 height 22
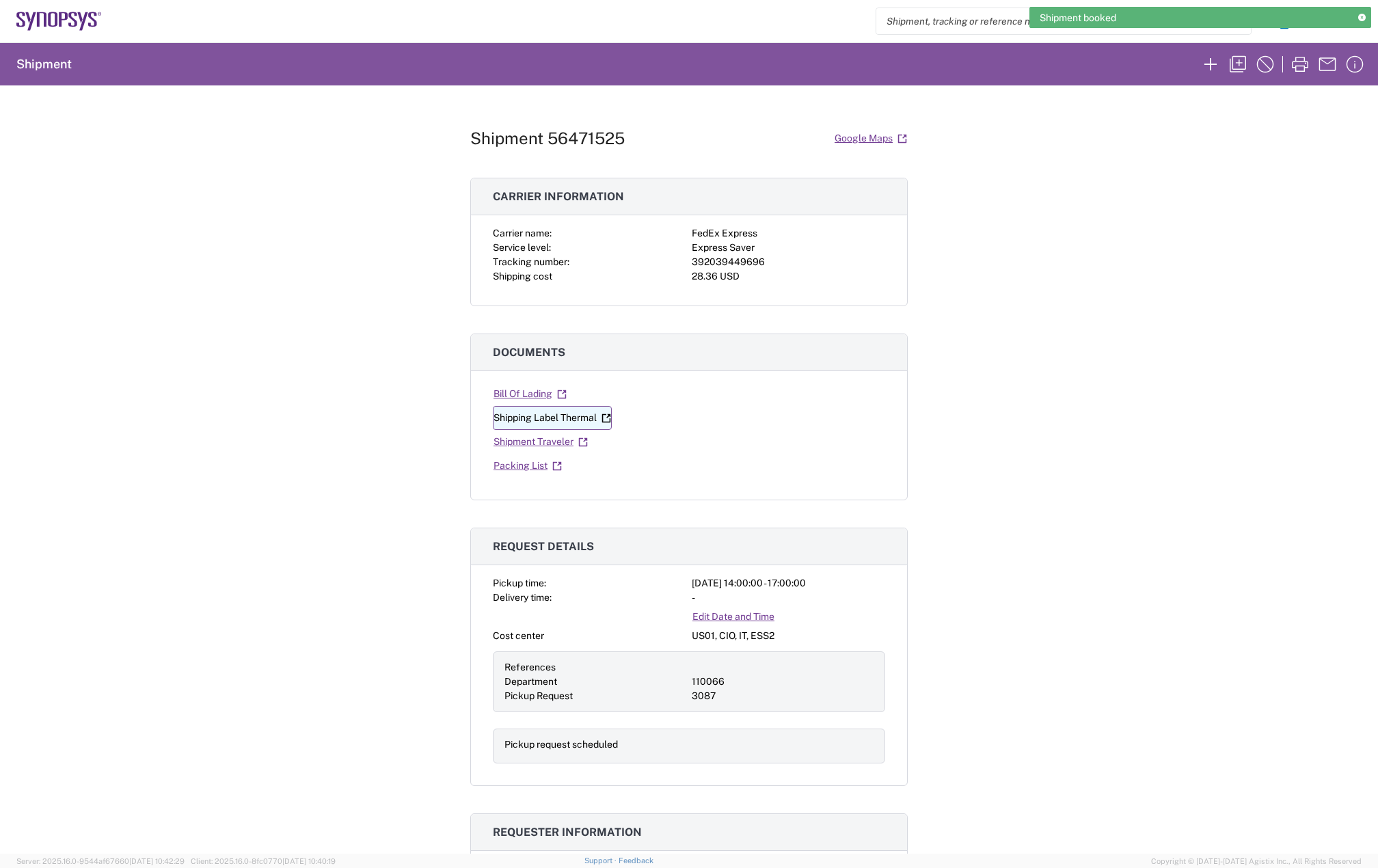
click at [559, 416] on link "Shipping Label Thermal" at bounding box center [553, 417] width 119 height 24
